Goal: Check status: Check status

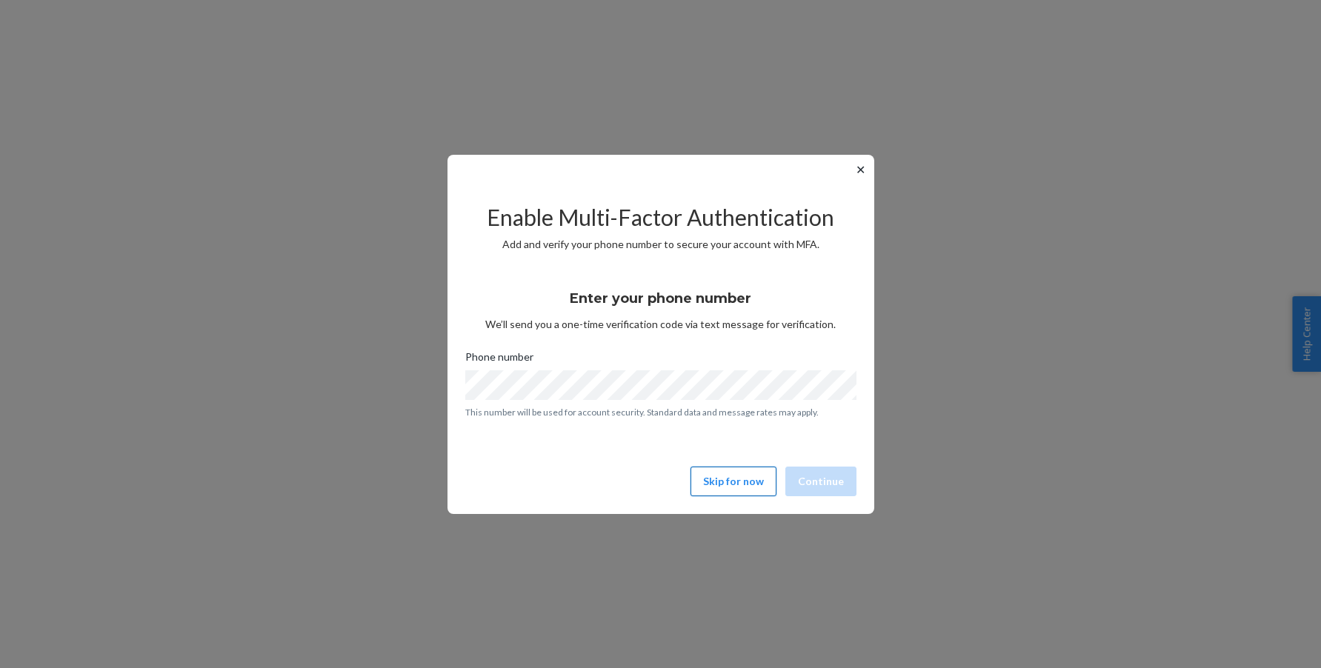
click at [749, 479] on button "Skip for now" at bounding box center [733, 482] width 86 height 30
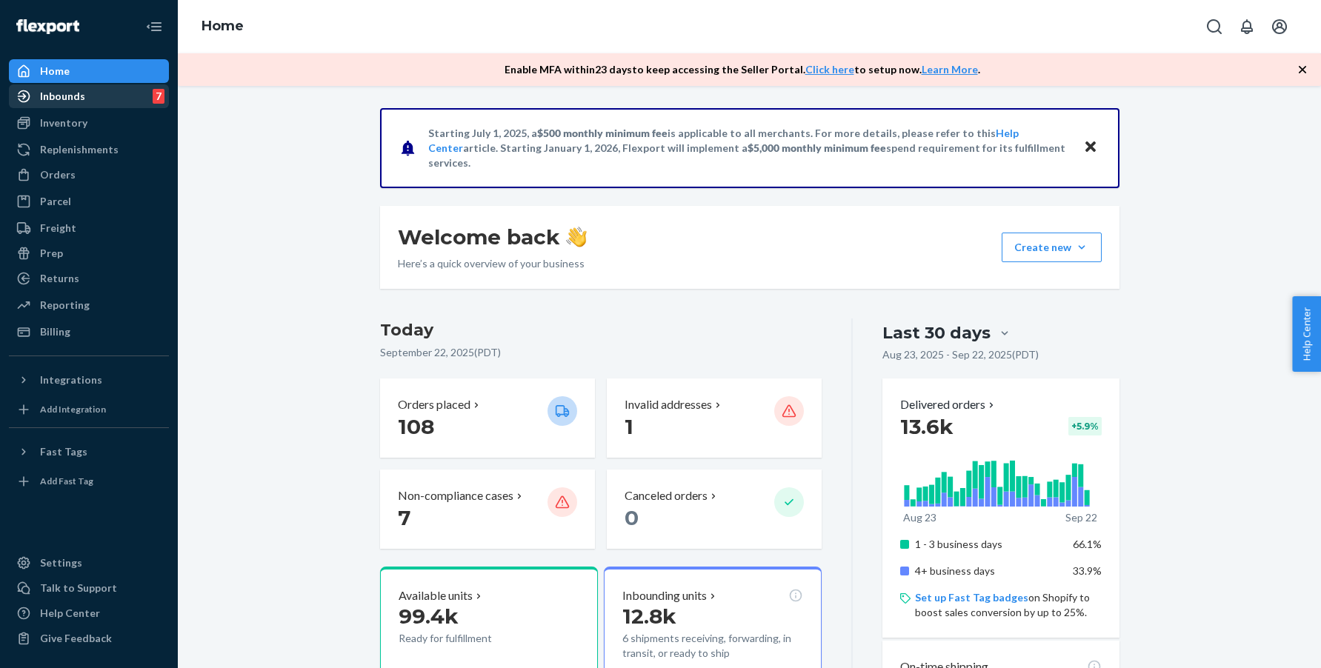
click at [89, 99] on div "Inbounds 7" at bounding box center [88, 96] width 157 height 21
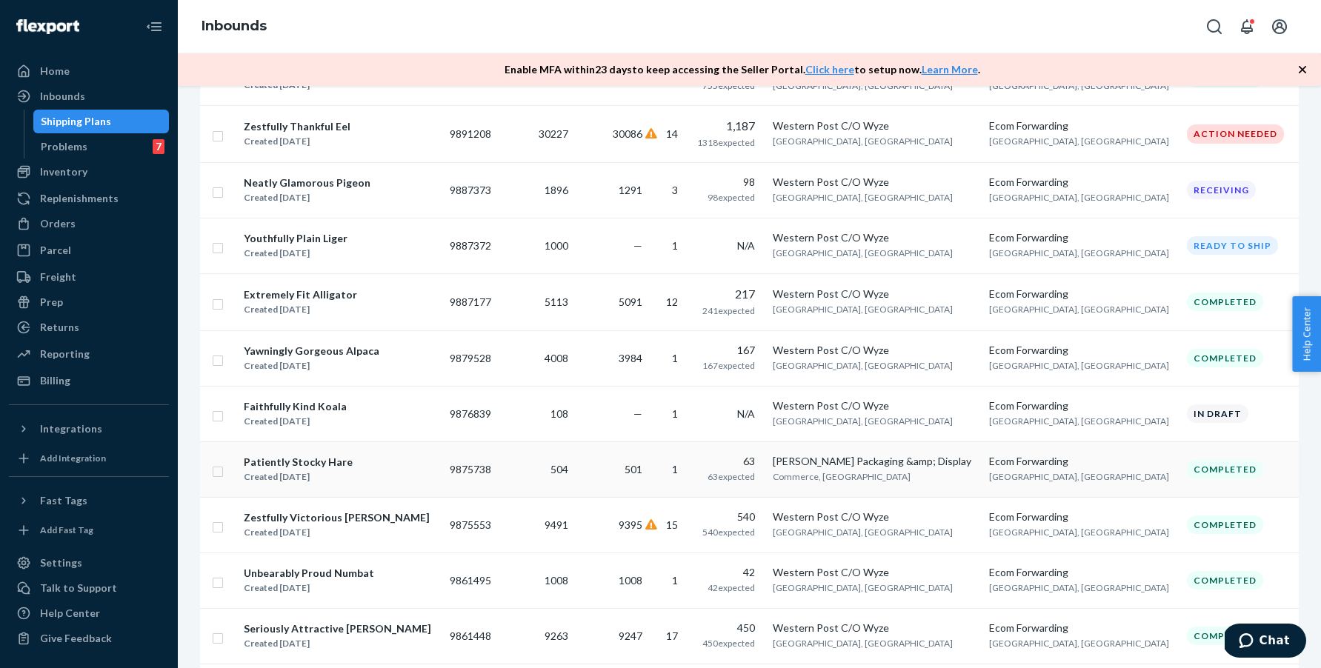
scroll to position [526, 0]
click at [545, 193] on td "1896" at bounding box center [537, 192] width 76 height 56
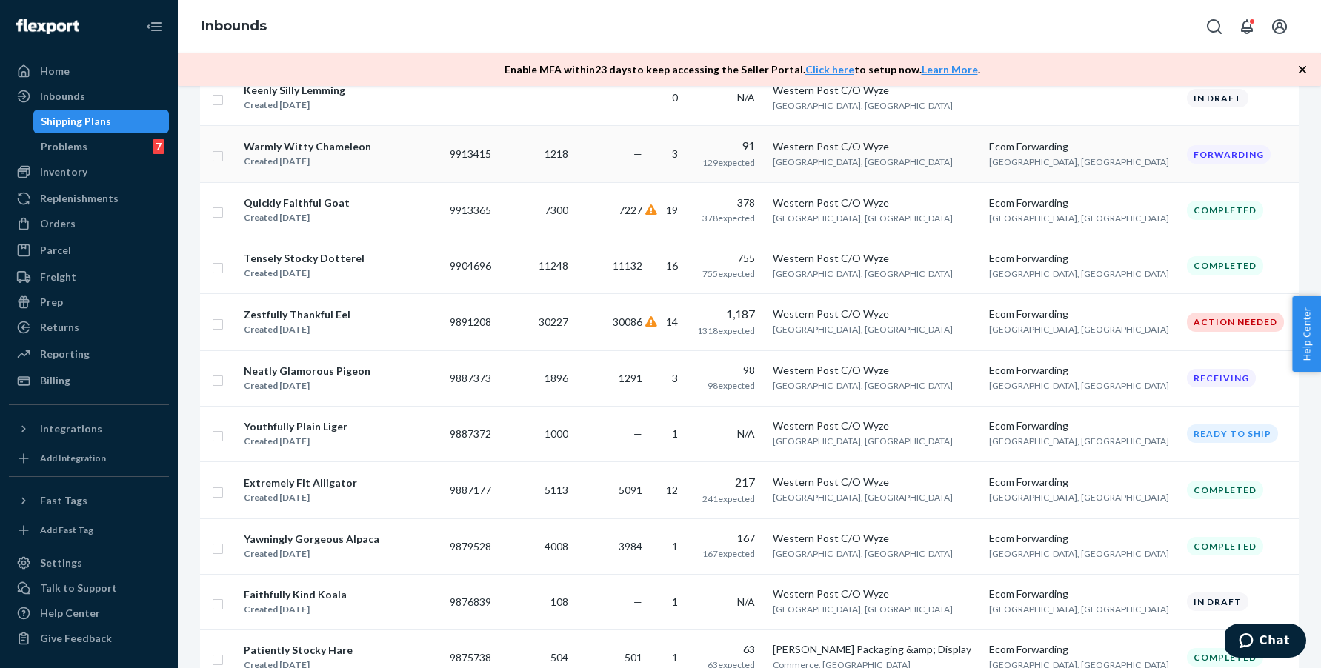
scroll to position [342, 0]
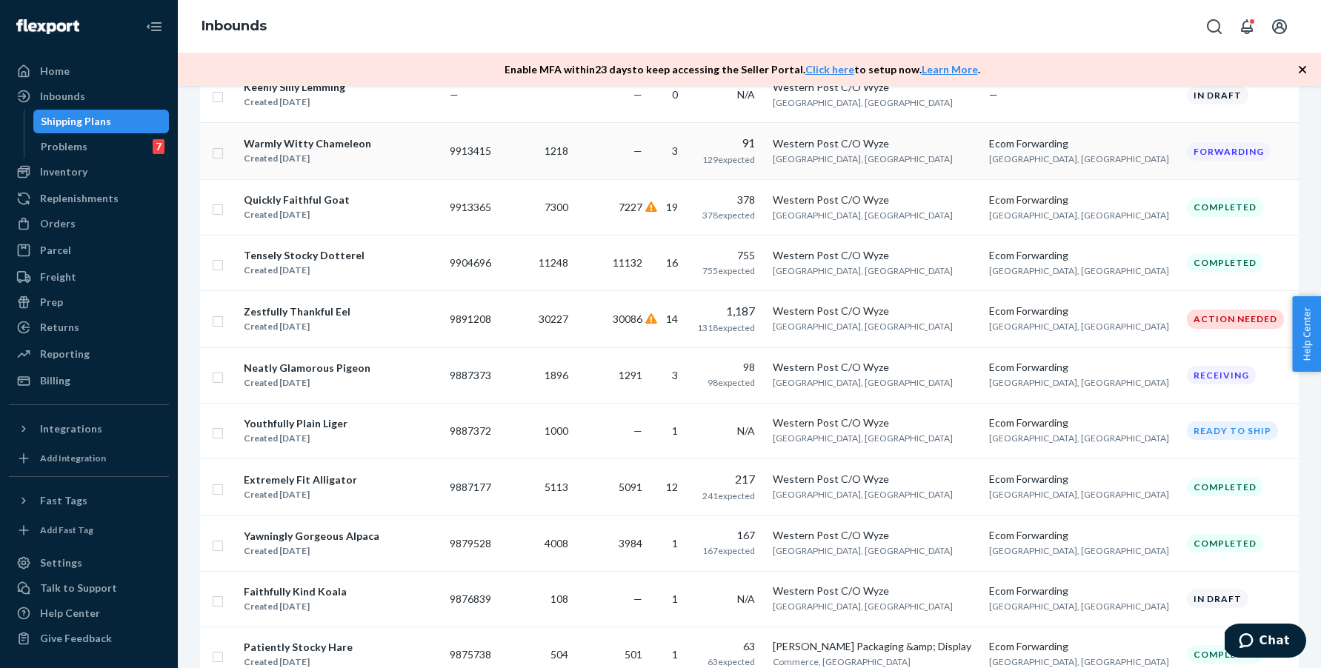
click at [630, 165] on td "—" at bounding box center [611, 151] width 74 height 57
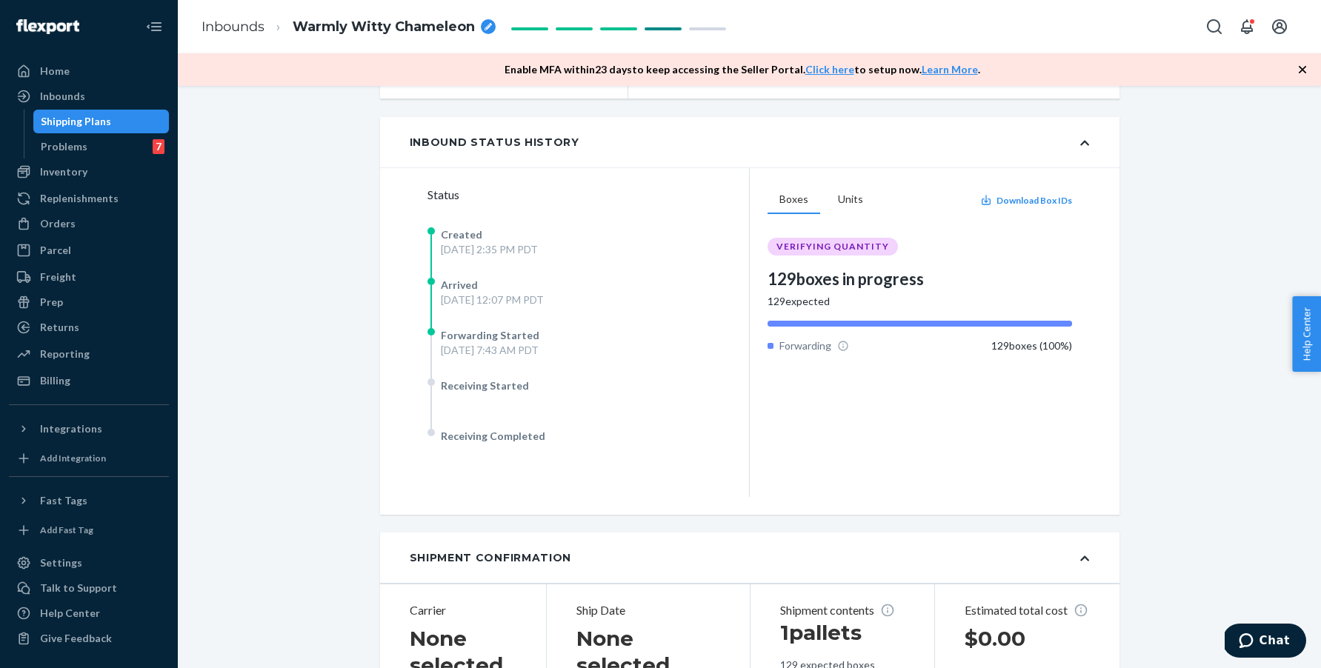
scroll to position [224, 0]
